Goal: Find specific page/section: Find specific page/section

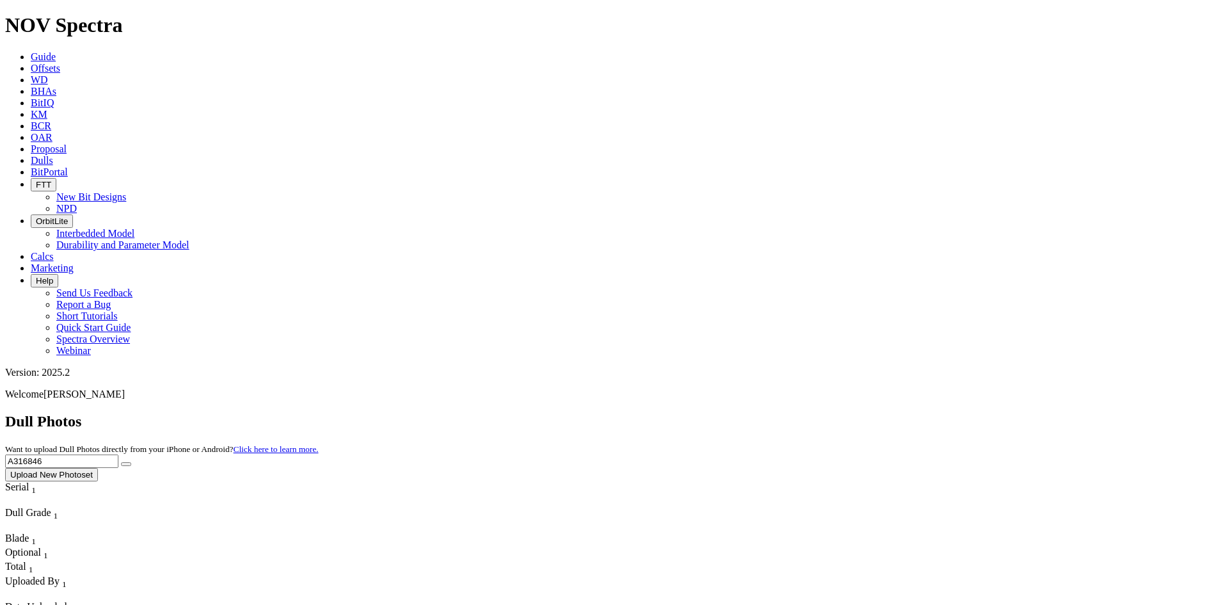
click at [53, 155] on span "Dulls" at bounding box center [42, 160] width 22 height 11
click at [60, 63] on span "Offsets" at bounding box center [45, 68] width 29 height 11
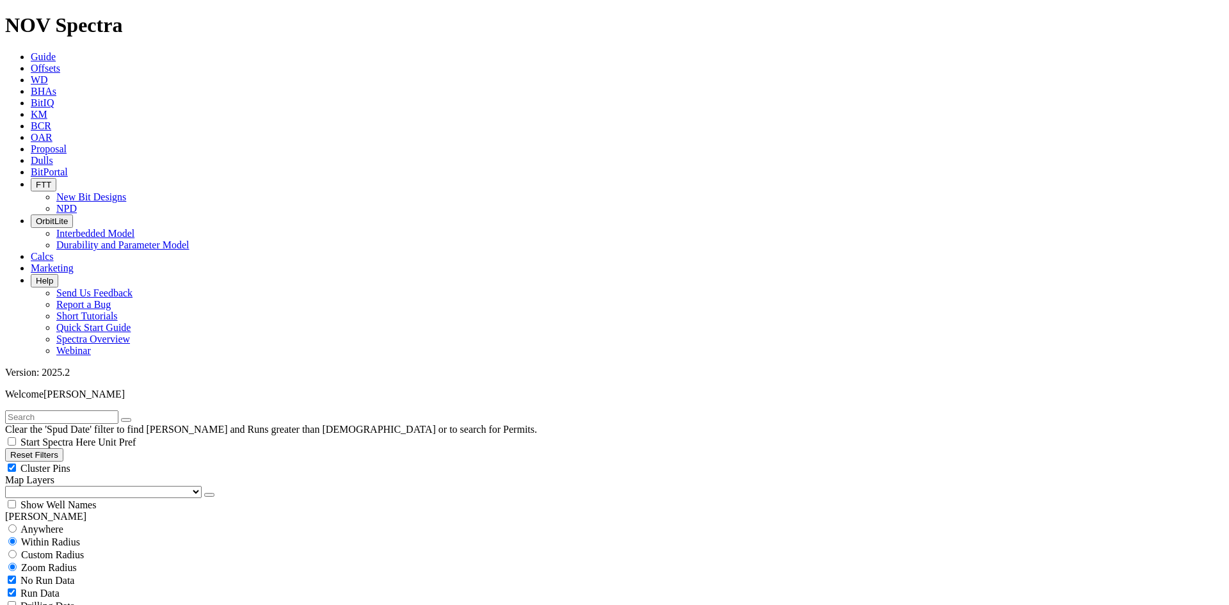
click at [32, 467] on span "Anywhere" at bounding box center [41, 529] width 43 height 11
radio input "true"
radio input "false"
click at [31, 155] on icon at bounding box center [31, 160] width 0 height 11
